Goal: Find specific page/section: Find specific page/section

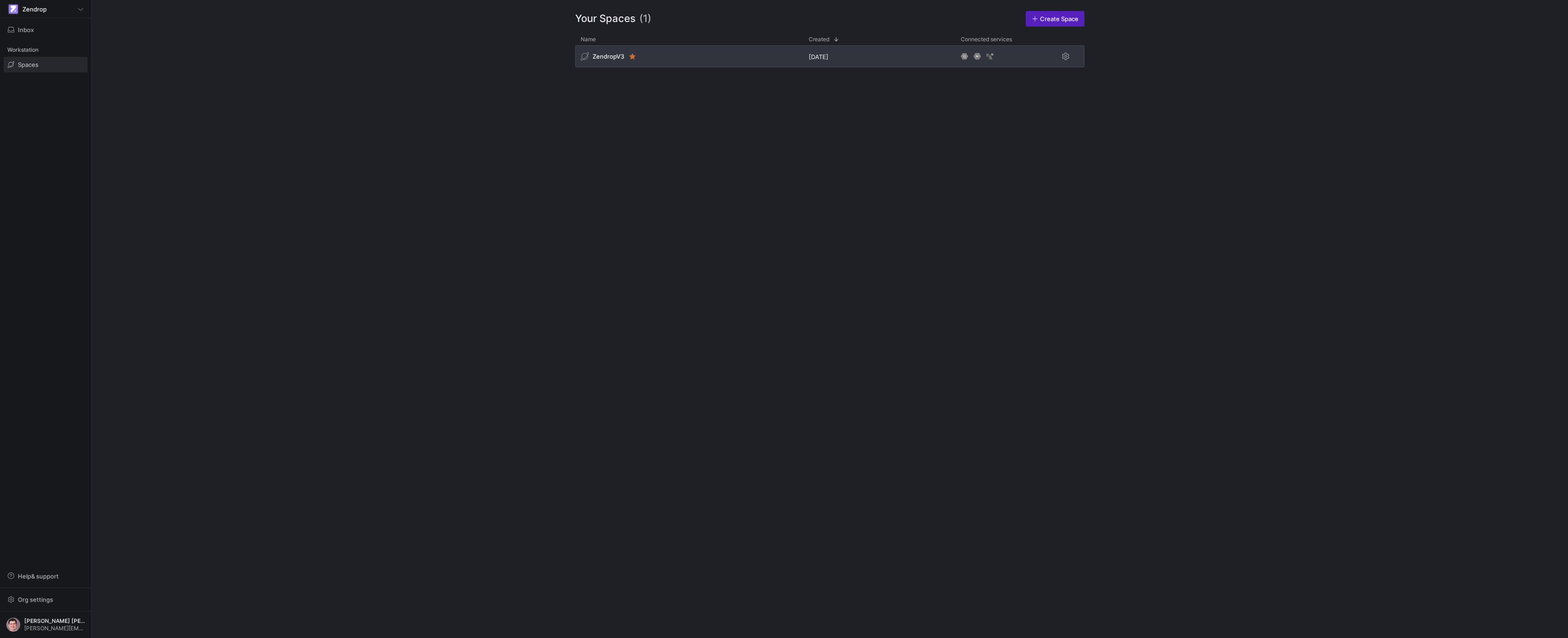
click at [661, 64] on div "ZendropV3" at bounding box center [689, 56] width 228 height 22
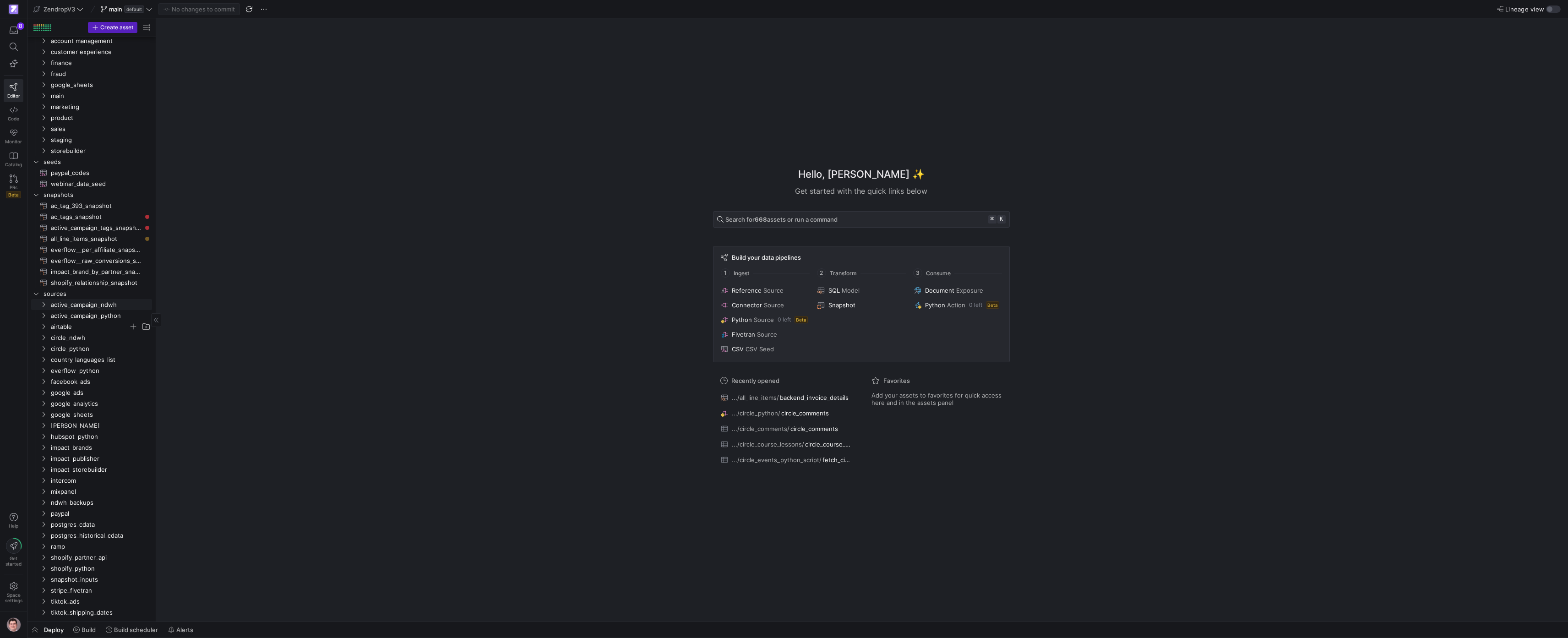
scroll to position [20, 0]
click at [48, 493] on span "mixpanel" at bounding box center [95, 491] width 113 height 10
click at [47, 493] on span "mixpanel" at bounding box center [95, 491] width 113 height 10
click at [47, 480] on span "intercom" at bounding box center [95, 481] width 113 height 10
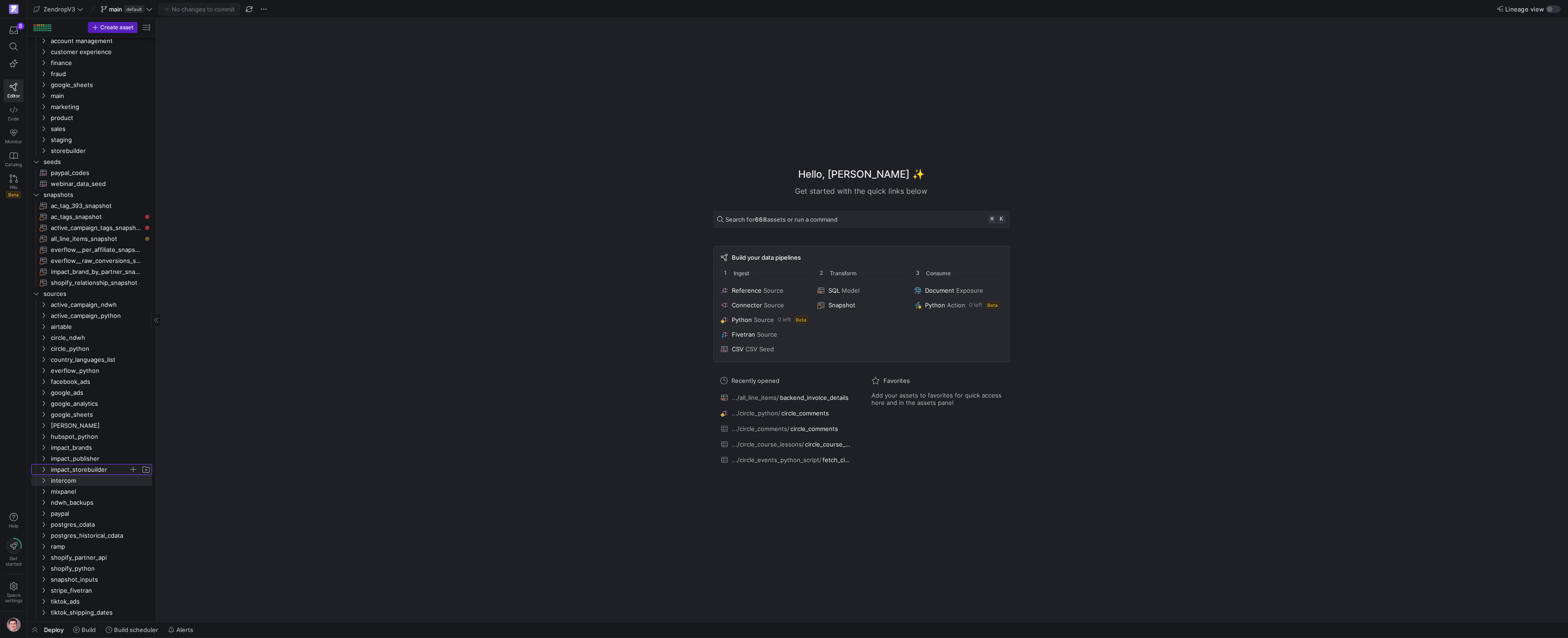
click at [48, 472] on span "impact_storebuilder" at bounding box center [95, 470] width 113 height 10
